Goal: Task Accomplishment & Management: Manage account settings

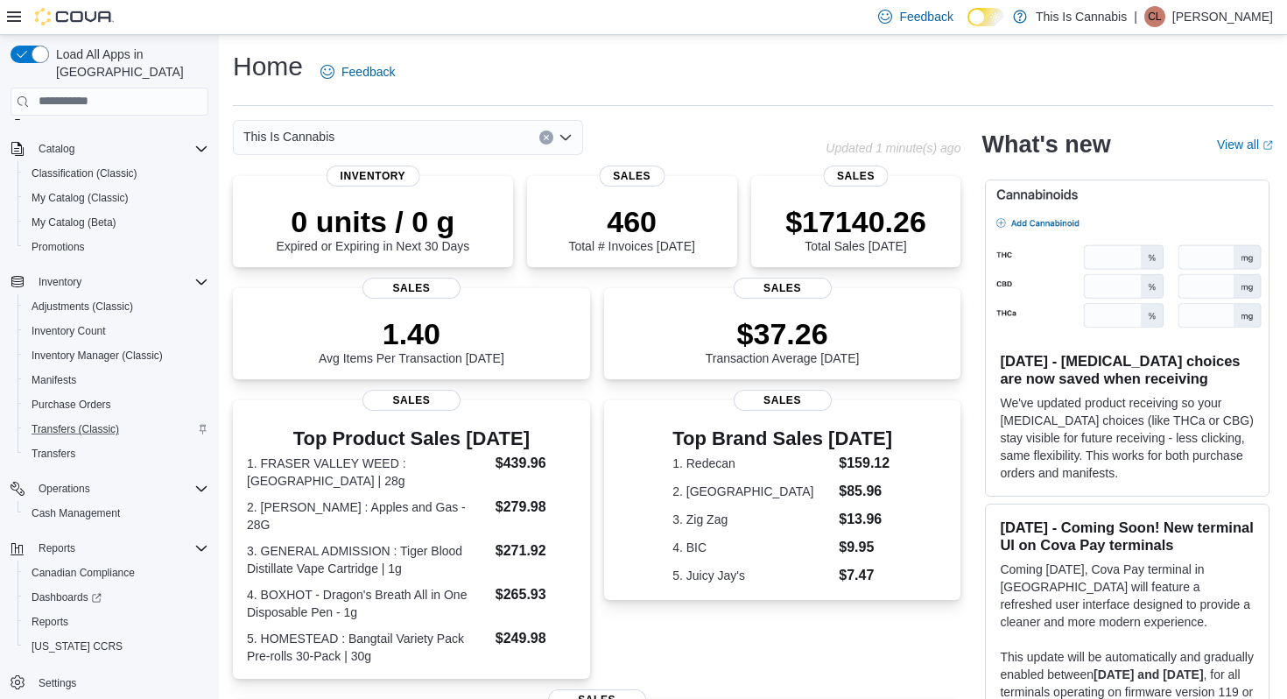
scroll to position [98, 0]
click at [83, 299] on span "Adjustments (Classic)" at bounding box center [83, 306] width 102 height 14
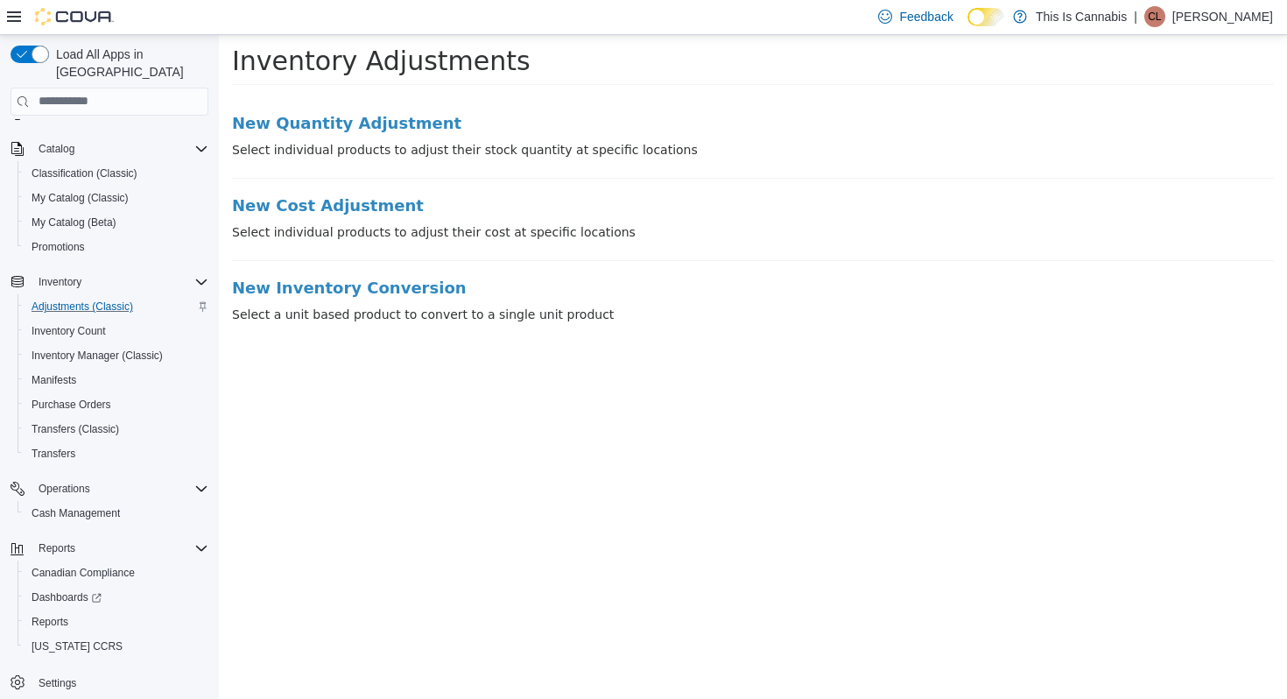
click at [410, 131] on li "New Quantity Adjustment Select individual products to adjust their stock quanti…" at bounding box center [753, 146] width 1042 height 64
click at [396, 123] on h3 "New Quantity Adjustment" at bounding box center [753, 123] width 1042 height 18
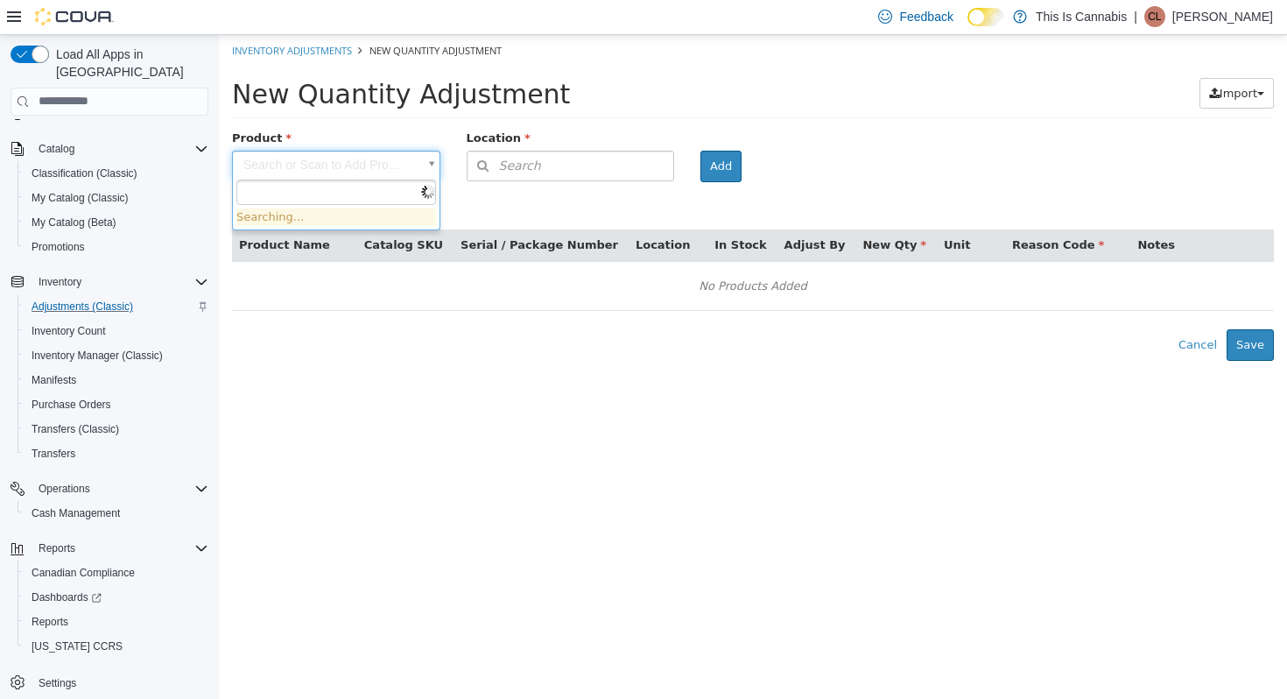
click at [373, 171] on body "× Inventory Adjustments New Quantity Adjustment New Quantity Adjustment Import …" at bounding box center [753, 197] width 1068 height 326
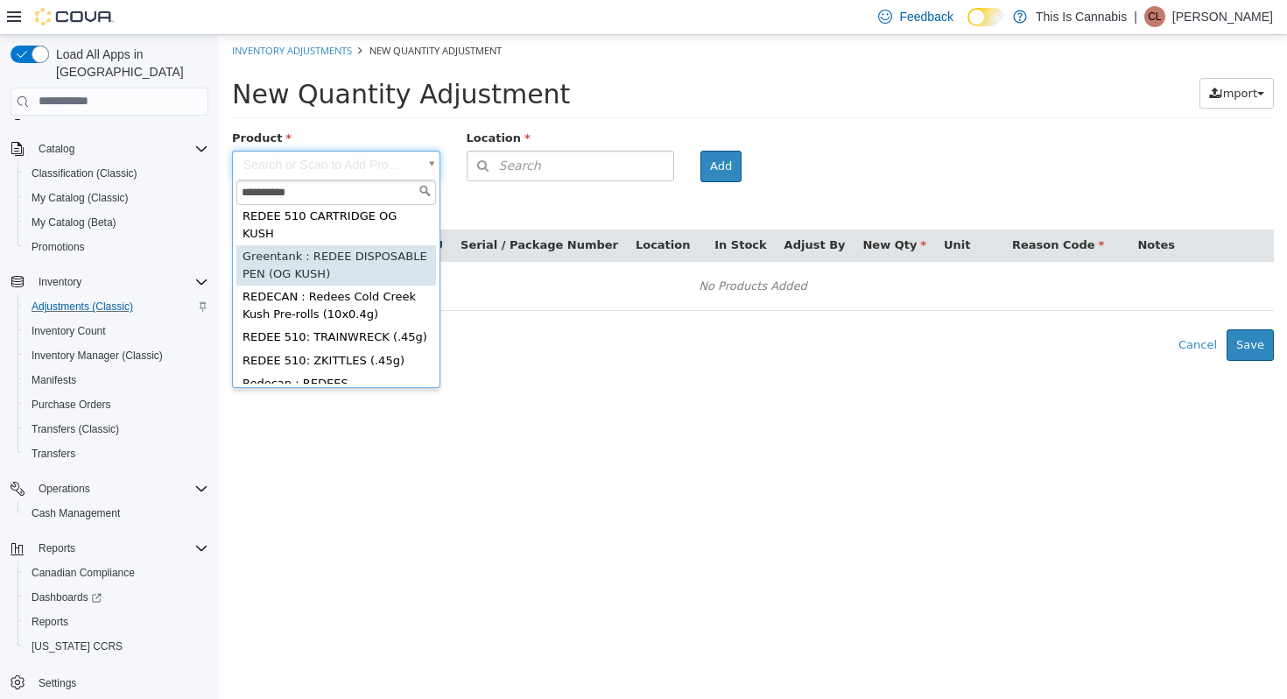
scroll to position [5, 0]
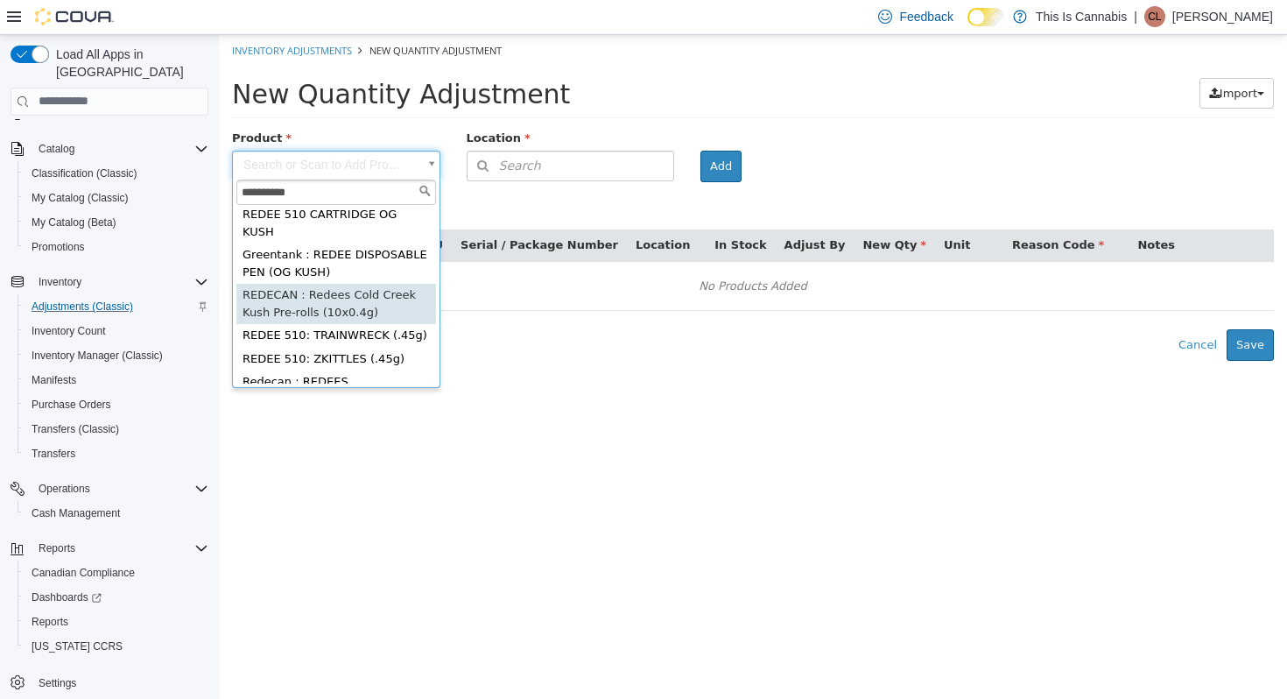
type input "**********"
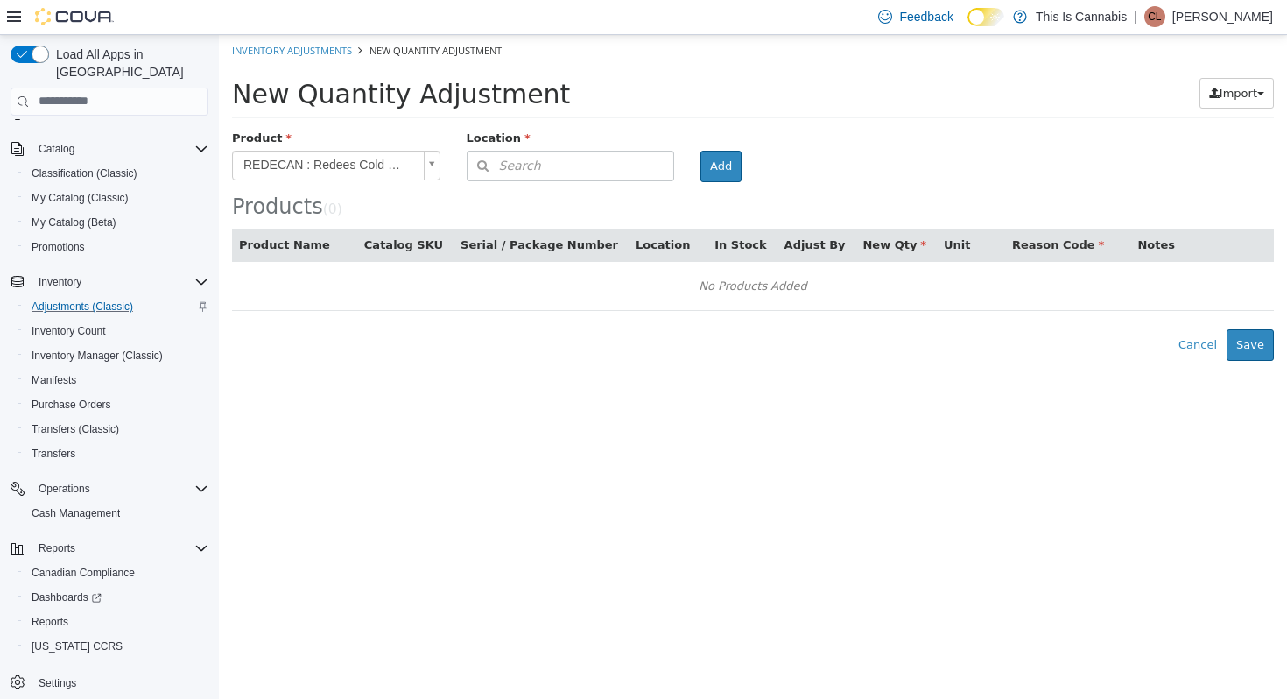
click at [537, 176] on button "Search" at bounding box center [571, 165] width 208 height 31
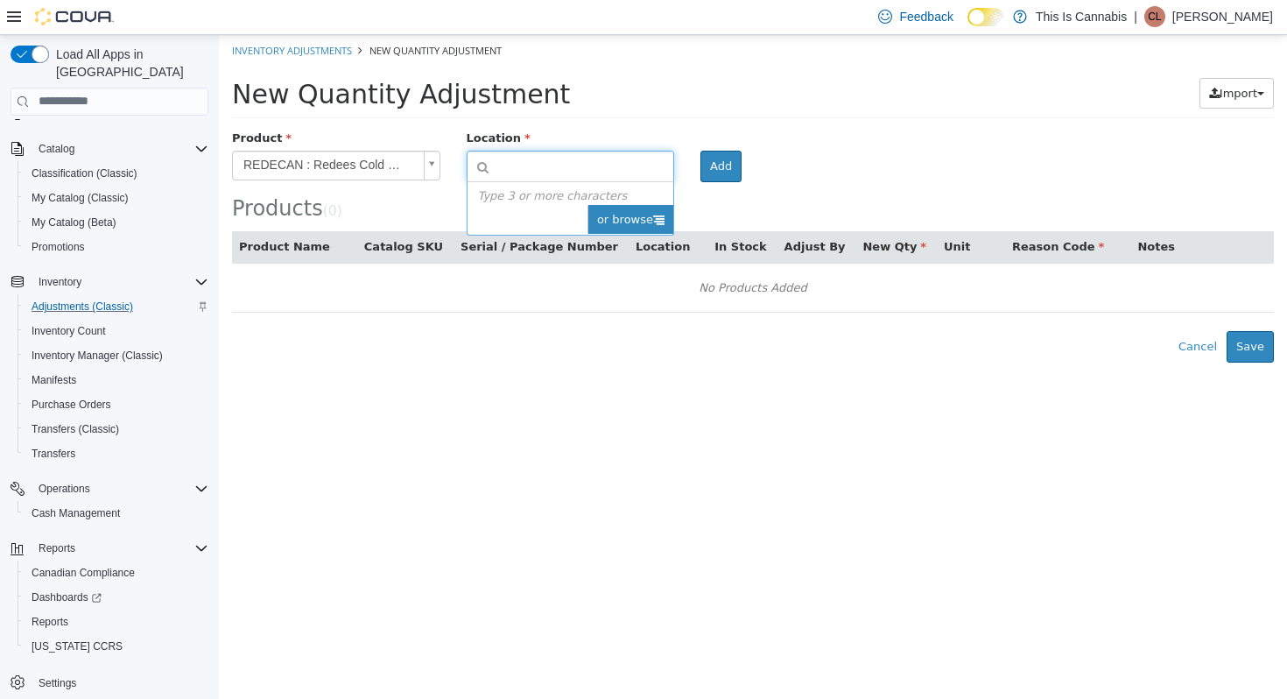
click at [653, 220] on icon at bounding box center [658, 218] width 11 height 11
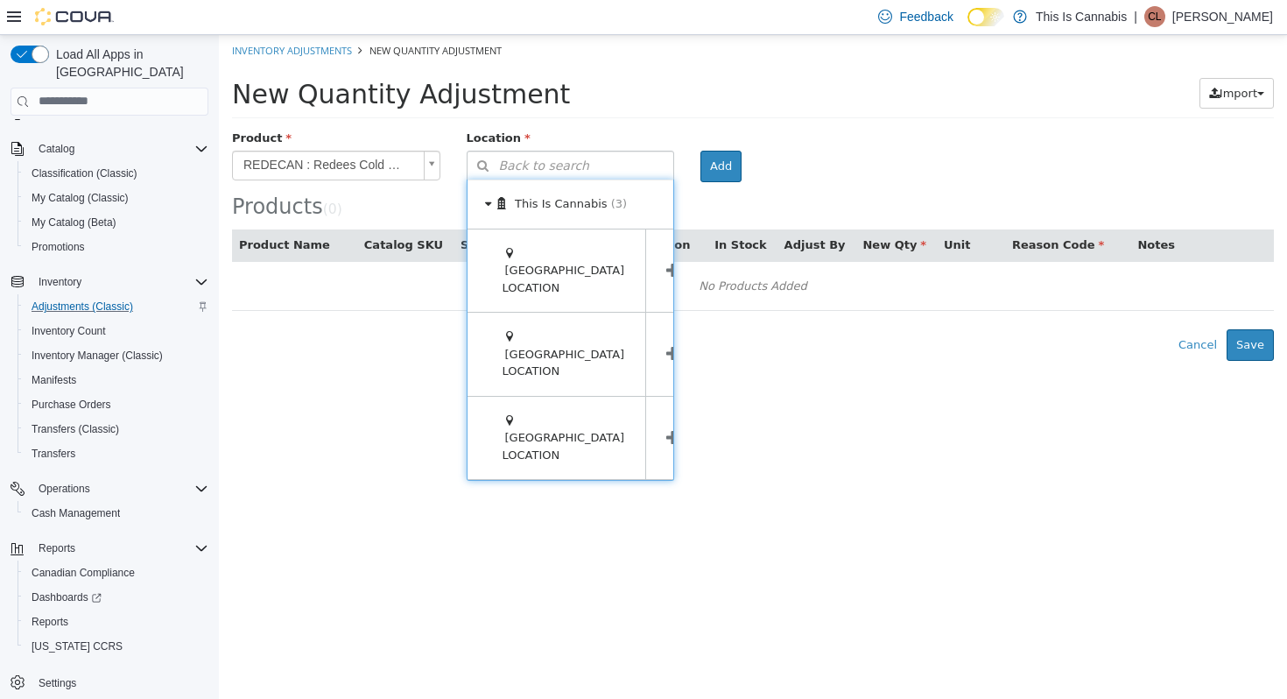
click at [645, 396] on span at bounding box center [672, 437] width 54 height 83
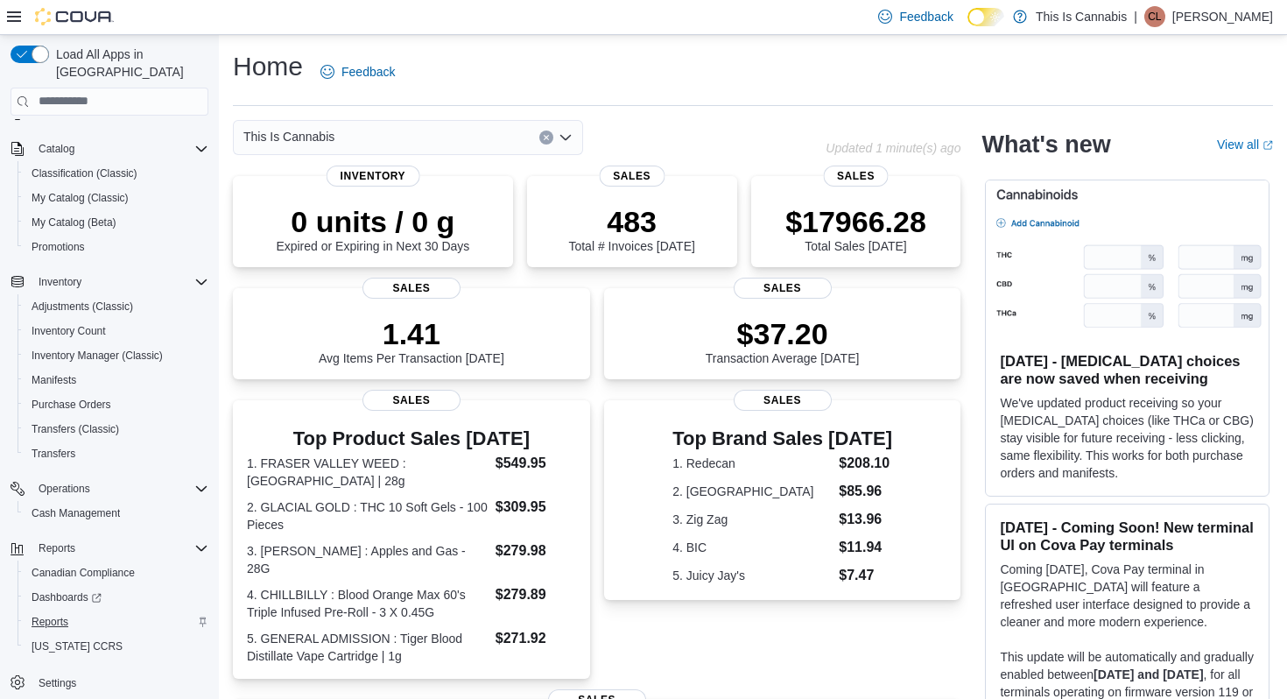
scroll to position [98, 0]
click at [66, 615] on span "Reports" at bounding box center [50, 622] width 37 height 14
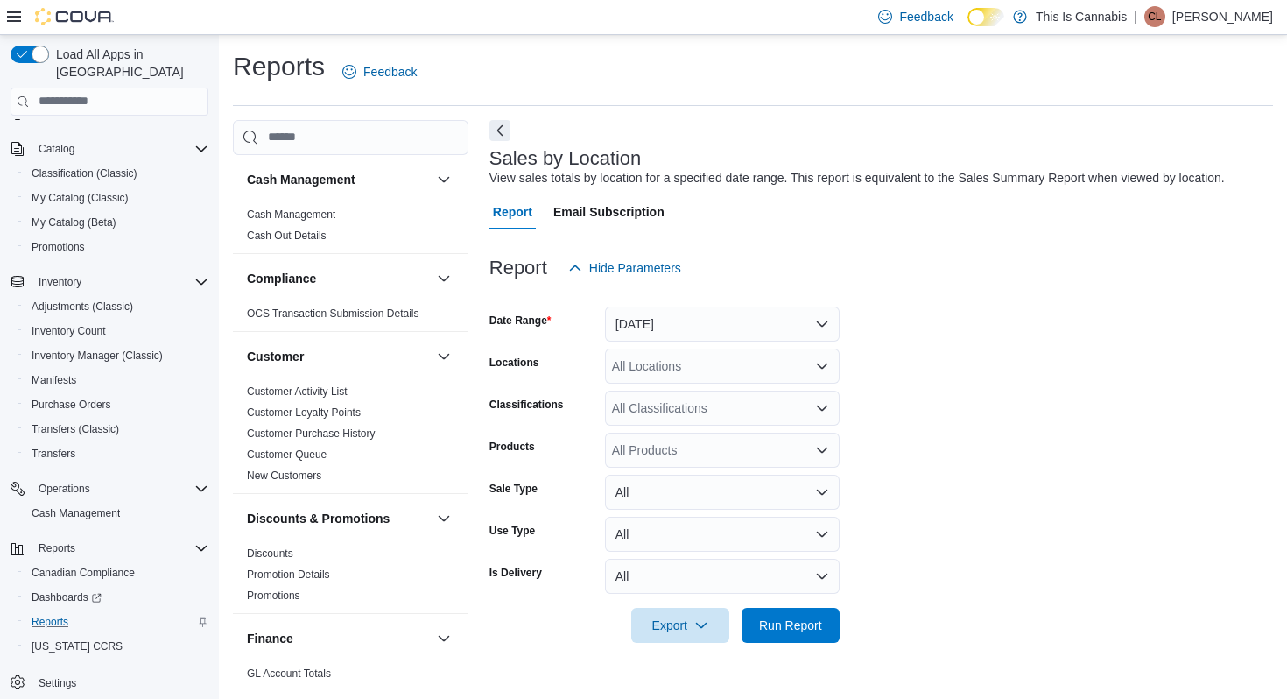
click at [757, 320] on button "Yesterday" at bounding box center [722, 323] width 235 height 35
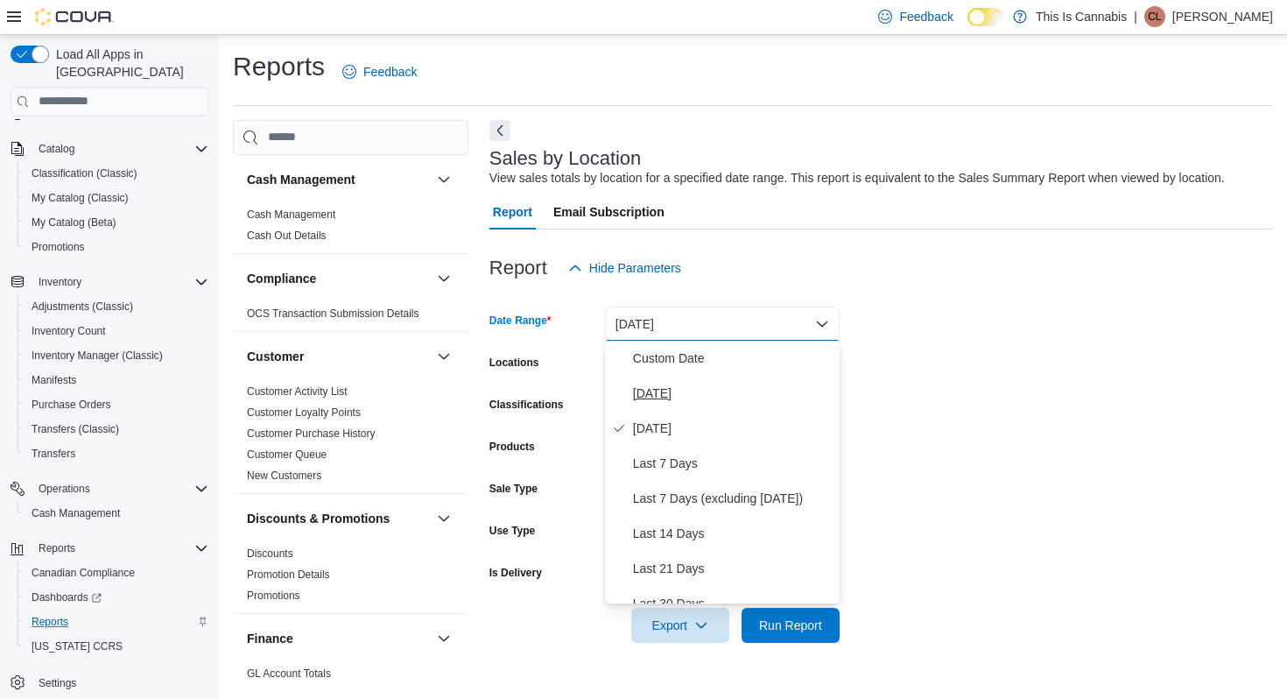
click at [701, 403] on span "Today" at bounding box center [733, 393] width 200 height 21
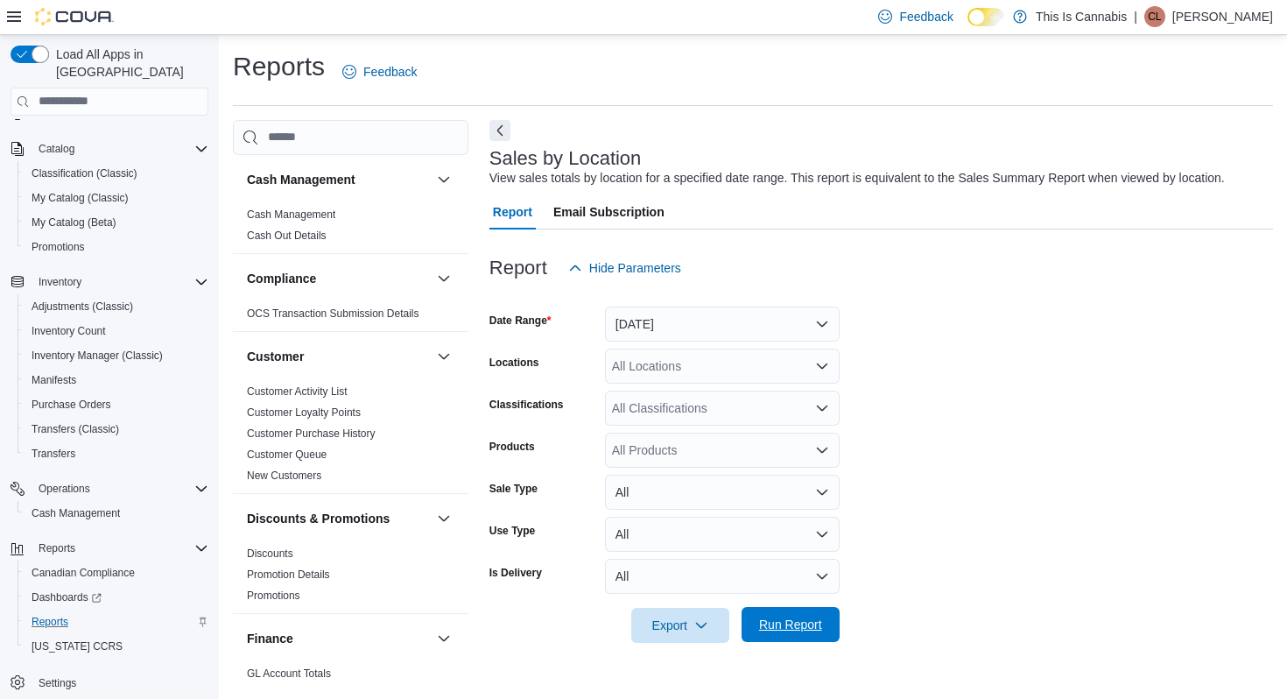
click at [798, 620] on span "Run Report" at bounding box center [790, 624] width 63 height 18
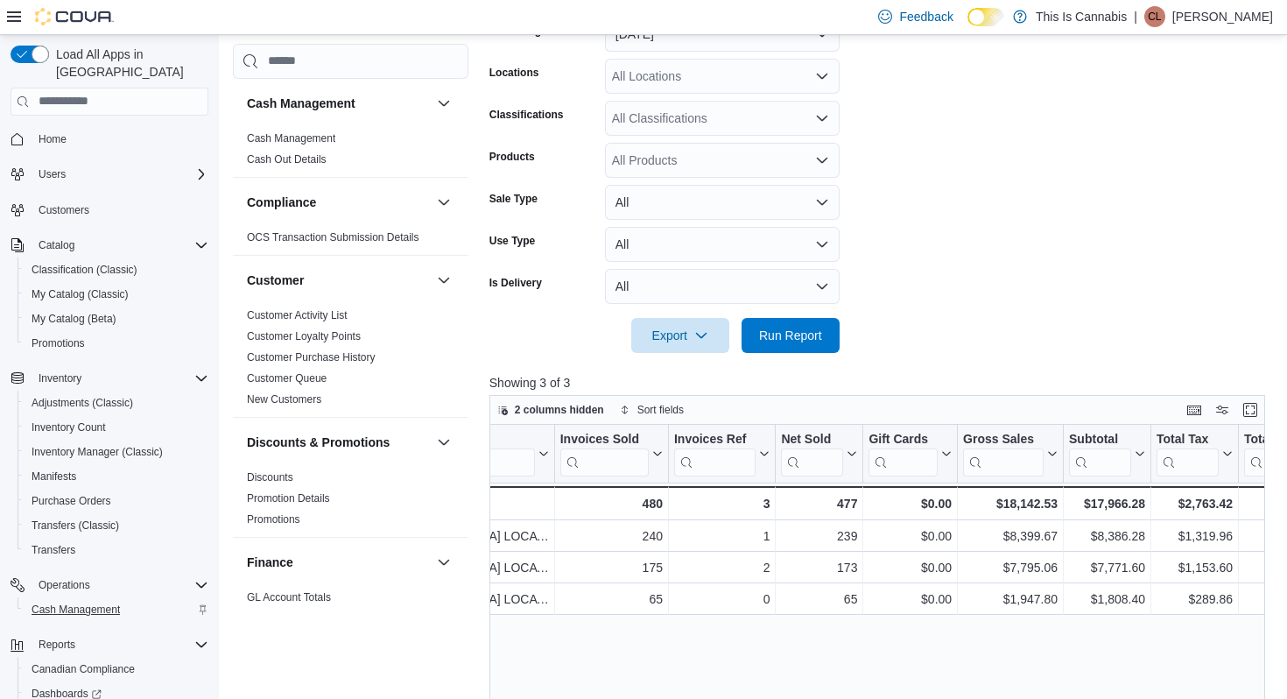
click at [68, 602] on span "Cash Management" at bounding box center [76, 609] width 88 height 14
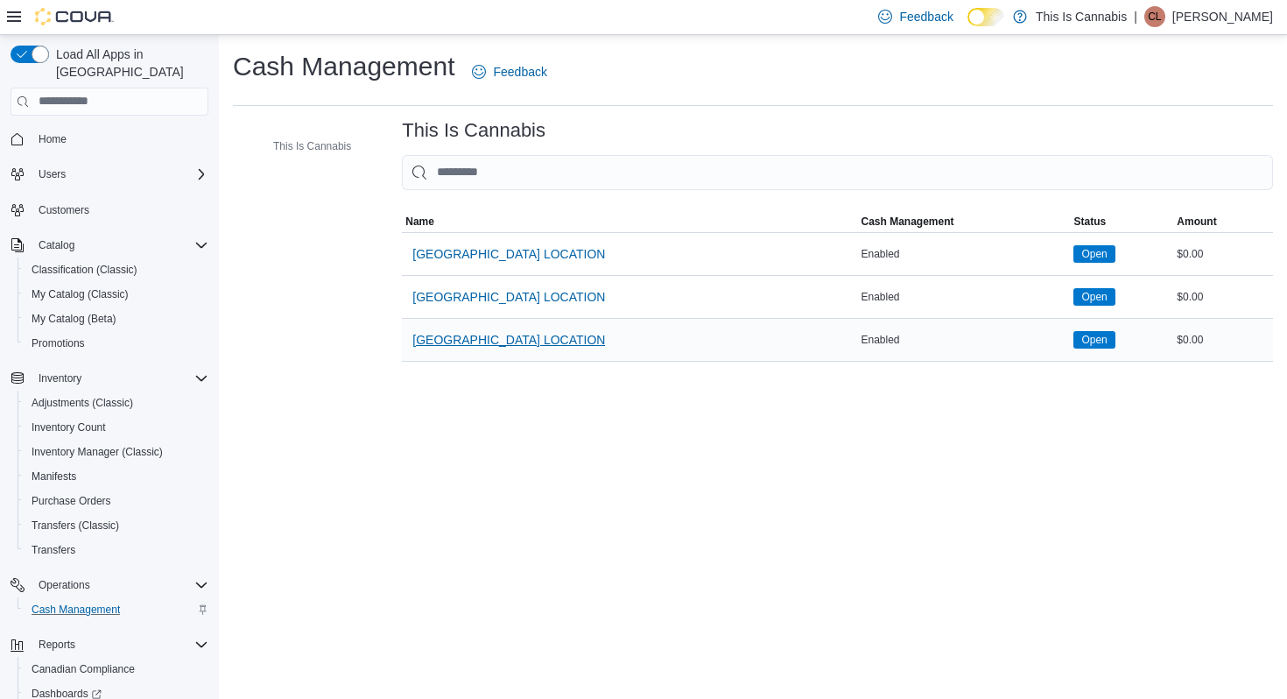
click at [487, 340] on span "[GEOGRAPHIC_DATA] LOCATION" at bounding box center [508, 340] width 193 height 18
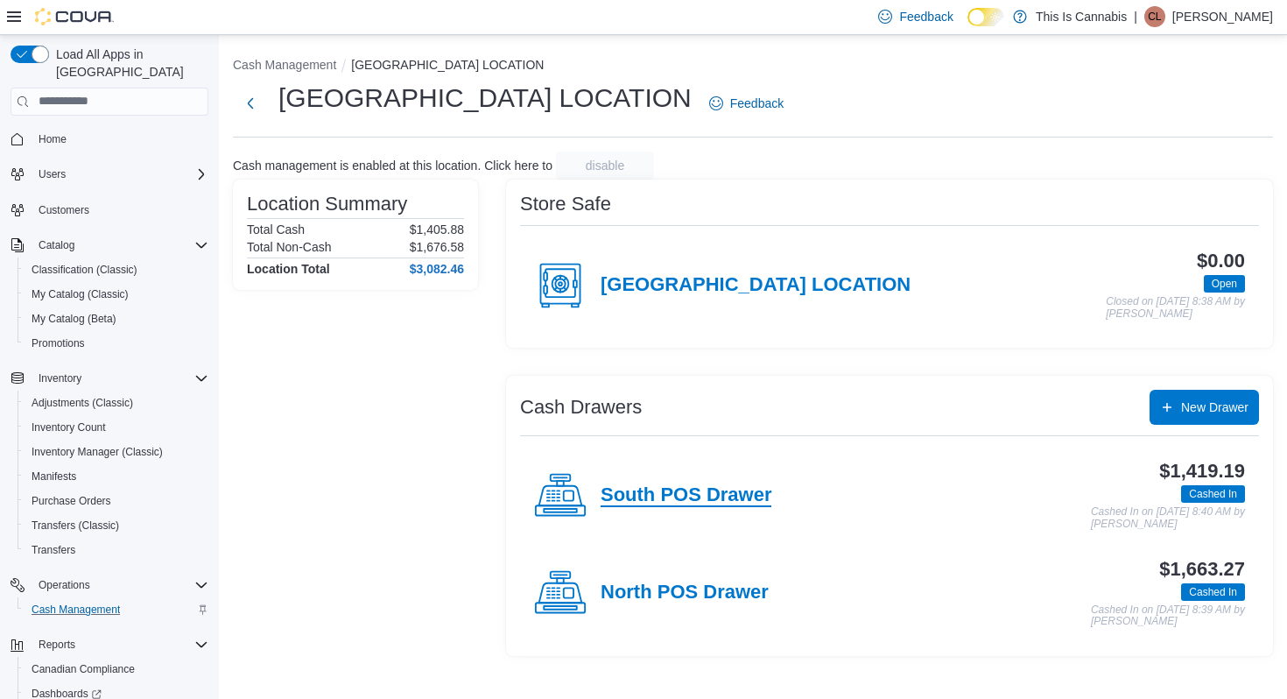
click at [658, 502] on h4 "South POS Drawer" at bounding box center [686, 495] width 171 height 23
click at [672, 584] on h4 "North POS Drawer" at bounding box center [685, 592] width 168 height 23
